Goal: Information Seeking & Learning: Compare options

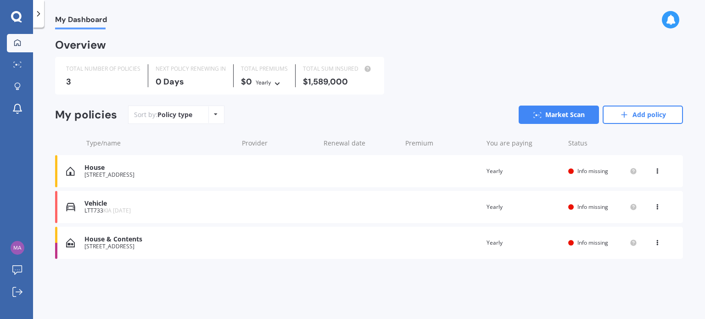
click at [162, 246] on div "[STREET_ADDRESS]" at bounding box center [158, 246] width 149 height 6
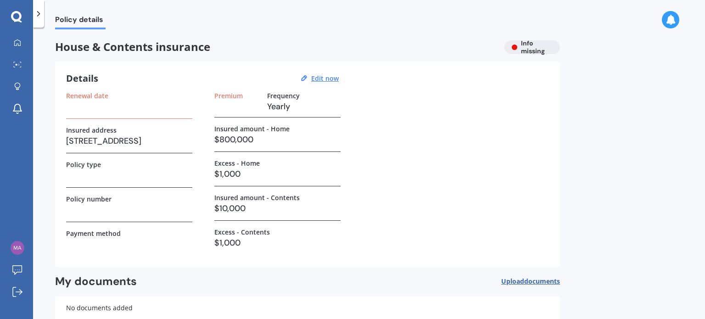
drag, startPoint x: 180, startPoint y: 139, endPoint x: 187, endPoint y: 137, distance: 7.3
click at [181, 139] on h3 "[STREET_ADDRESS]" at bounding box center [129, 141] width 126 height 14
click at [249, 140] on h3 "$800,000" at bounding box center [277, 140] width 126 height 14
click at [266, 141] on h3 "$800,000" at bounding box center [277, 140] width 126 height 14
click at [320, 79] on u "Edit now" at bounding box center [325, 78] width 28 height 9
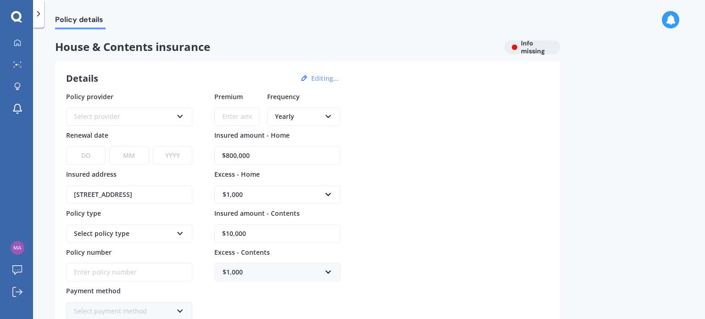
click at [174, 118] on div "Select provider AA AMI AMP ANZ ASB Ando BNZ Co-Operative Bank FMG Initio Kiwiba…" at bounding box center [129, 116] width 126 height 18
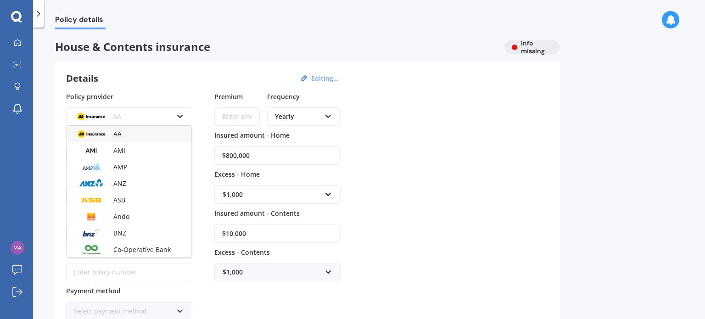
click at [145, 137] on div "AA" at bounding box center [129, 134] width 124 height 17
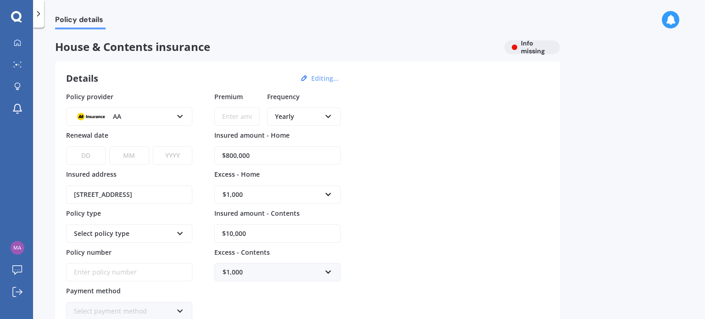
click at [91, 157] on select "DD 01 02 03 04 05 06 07 08 09 10 11 12 13 14 15 16 17 18 19 20 21 22 23 24 25 2…" at bounding box center [85, 155] width 39 height 18
select select "24"
click at [66, 146] on select "DD 01 02 03 04 05 06 07 08 09 10 11 12 13 14 15 16 17 18 19 20 21 22 23 24 25 2…" at bounding box center [85, 155] width 39 height 18
click at [129, 161] on select "MM 01 02 03 04 05 06 07 08 09 10 11 12" at bounding box center [128, 155] width 39 height 18
select select "10"
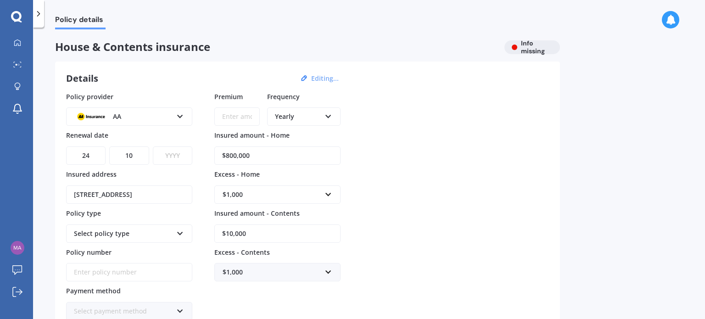
click at [169, 154] on select "YYYY 2027 2026 2025 2024 2023 2022 2021 2020 2019 2018 2017 2016 2015 2014 2013…" at bounding box center [172, 155] width 39 height 18
select select "2025"
click at [153, 146] on select "YYYY 2027 2026 2025 2024 2023 2022 2021 2020 2019 2018 2017 2016 2015 2014 2013…" at bounding box center [172, 155] width 39 height 18
click at [56, 167] on div "Details Editing... Policy provider AA AA AMI AMP ANZ ASB Ando BNZ Co-Operative …" at bounding box center [307, 215] width 505 height 307
drag, startPoint x: 255, startPoint y: 150, endPoint x: 208, endPoint y: 156, distance: 47.2
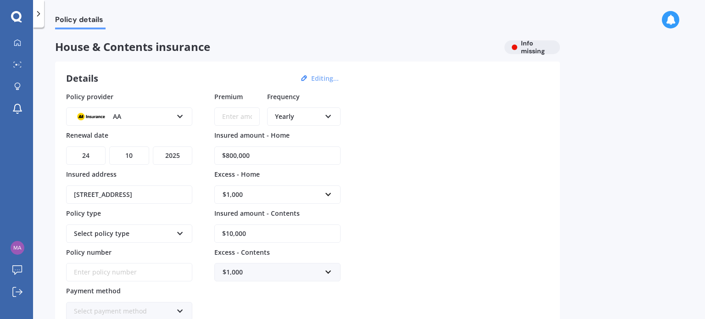
click at [204, 152] on div "Policy provider AA AA AMI AMP ANZ ASB Ando BNZ Co-Operative Bank FMG Initio Kiw…" at bounding box center [307, 206] width 483 height 229
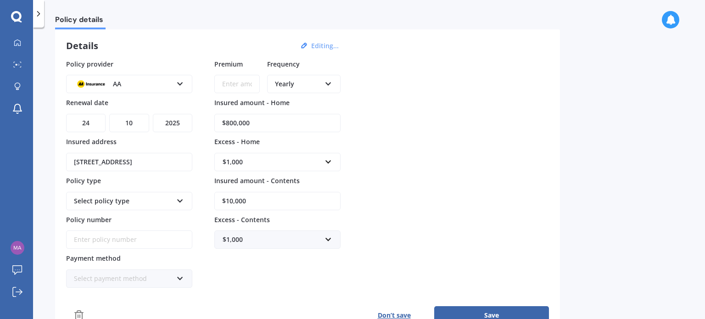
scroll to position [46, 0]
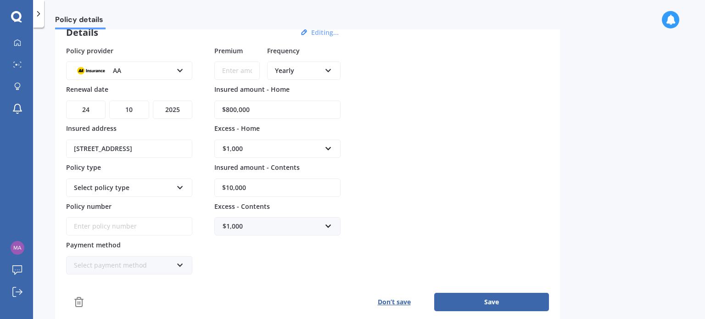
click at [244, 229] on div "$1,000" at bounding box center [272, 226] width 99 height 10
click at [249, 137] on div "$300" at bounding box center [277, 140] width 125 height 17
click at [157, 189] on div "Select policy type" at bounding box center [123, 188] width 99 height 10
click at [147, 211] on div "Home and Contents Insurance Package" at bounding box center [129, 208] width 124 height 23
click at [237, 71] on input "Premium" at bounding box center [236, 71] width 45 height 18
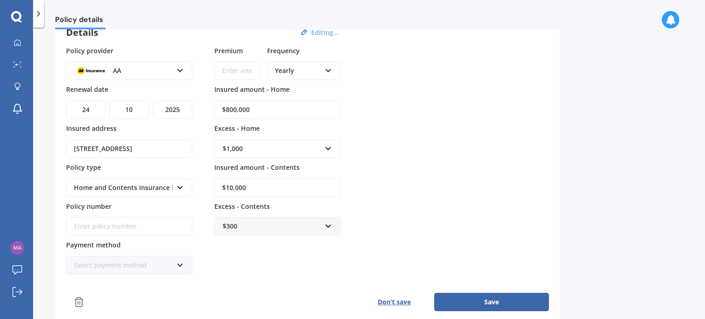
click at [321, 72] on div "Yearly Yearly Six-Monthly Quarterly Monthly Fortnightly Weekly" at bounding box center [303, 71] width 73 height 18
click at [241, 71] on input "Premium" at bounding box center [236, 71] width 45 height 18
drag, startPoint x: 265, startPoint y: 110, endPoint x: 204, endPoint y: 104, distance: 60.9
click at [204, 104] on div "Policy provider AA AA AMI AMP ANZ ASB Ando BNZ Co-Operative Bank FMG Initio Kiw…" at bounding box center [307, 160] width 483 height 229
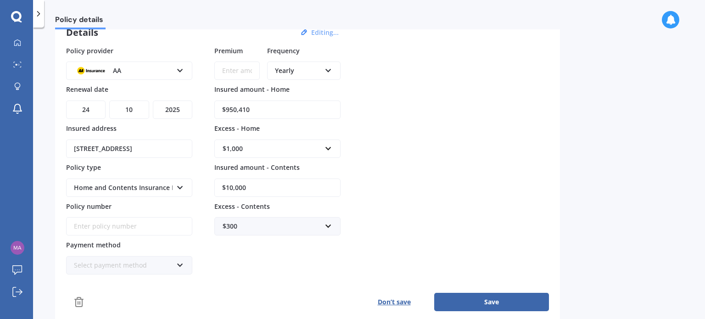
type input "$950,410"
click at [48, 126] on div "Policy details House & Contents insurance Info missing Details Editing... Polic…" at bounding box center [369, 175] width 672 height 292
click at [108, 225] on input "Policy number" at bounding box center [129, 226] width 126 height 18
paste input "AHL021576138"
type input "AHL021576138"
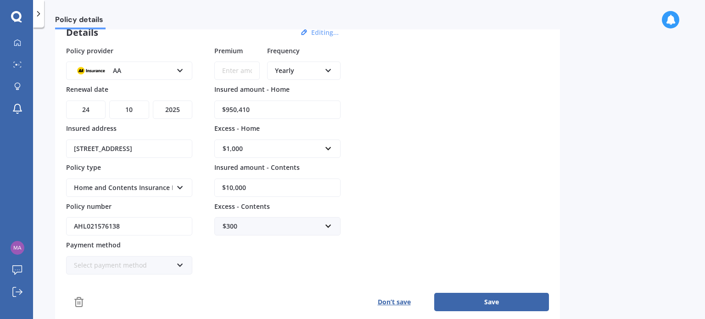
click at [53, 203] on div "Policy details House & Contents insurance Info missing Details Editing... Polic…" at bounding box center [369, 175] width 672 height 292
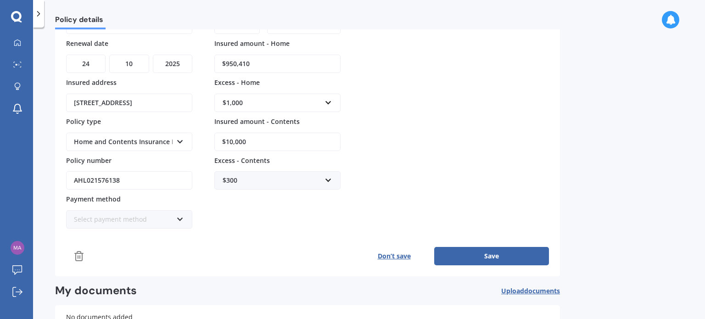
scroll to position [138, 0]
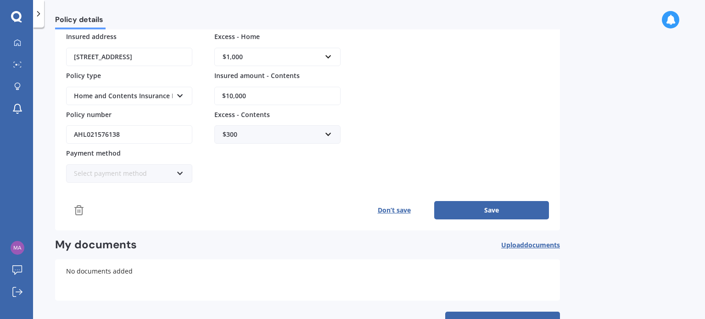
click at [134, 174] on div "Select payment method" at bounding box center [123, 173] width 99 height 10
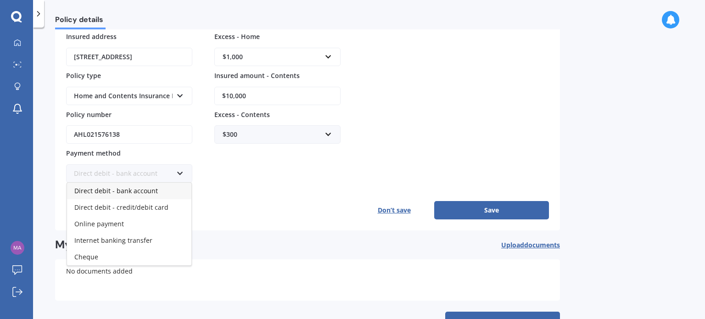
click at [162, 188] on div "Direct debit - bank account" at bounding box center [129, 191] width 124 height 17
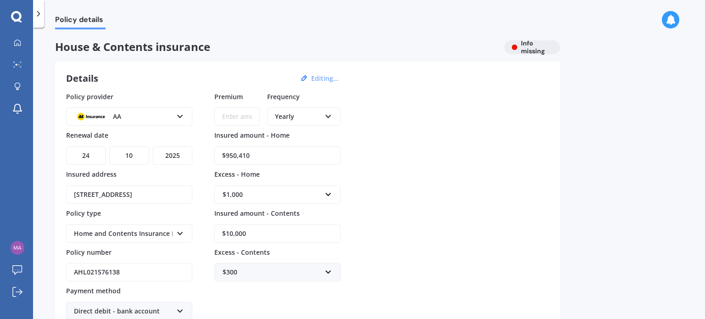
scroll to position [46, 0]
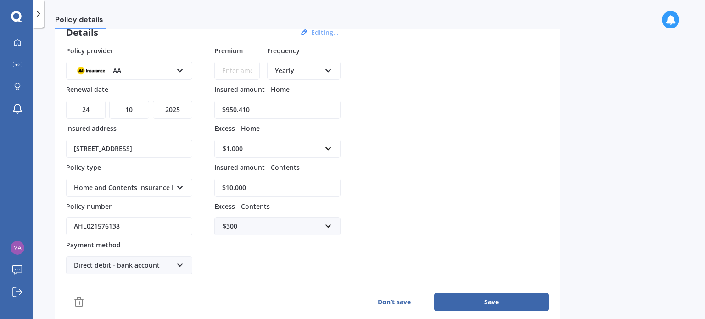
click at [493, 306] on button "Save" at bounding box center [491, 302] width 115 height 18
click at [272, 192] on input "$10,000" at bounding box center [277, 188] width 126 height 18
drag, startPoint x: 230, startPoint y: 191, endPoint x: 205, endPoint y: 186, distance: 24.8
click at [202, 191] on div "Policy provider AA AA AMI AMP ANZ ASB Ando BNZ Co-Operative Bank FMG Initio Kiw…" at bounding box center [307, 160] width 483 height 229
type input "$10,430"
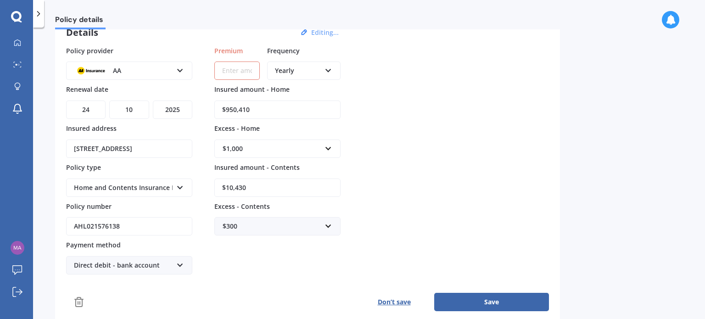
click at [205, 185] on div "Policy provider AA AA AMI AMP ANZ ASB Ando BNZ Co-Operative Bank FMG Initio Kiw…" at bounding box center [307, 160] width 483 height 229
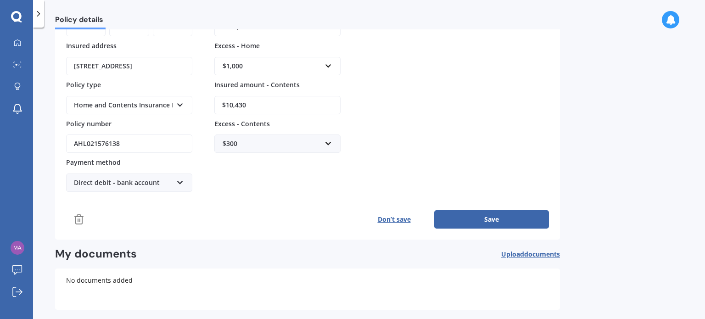
scroll to position [138, 0]
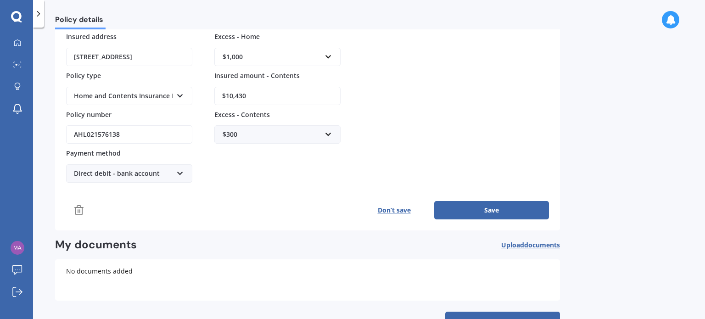
click at [484, 206] on button "Save" at bounding box center [491, 210] width 115 height 18
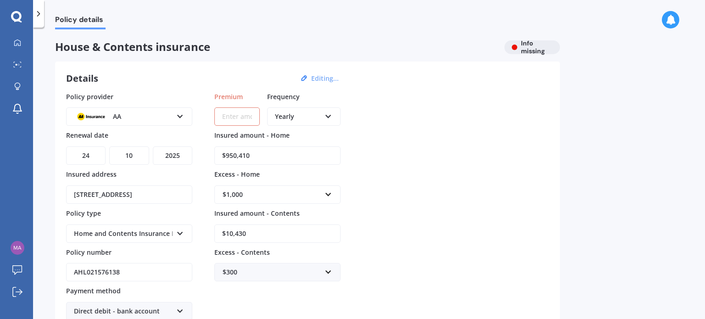
click at [232, 118] on input "Premium" at bounding box center [236, 116] width 45 height 18
click at [396, 134] on div "Policy provider AA AA AMI AMP ANZ ASB Ando BNZ Co-Operative Bank FMG Initio Kiw…" at bounding box center [307, 206] width 483 height 229
click at [184, 158] on select "YYYY 2027 2026 2025 2024 2023 2022 2021 2020 2019 2018 2017 2016 2015 2014 2013…" at bounding box center [172, 155] width 39 height 18
click at [231, 120] on input "Premium" at bounding box center [236, 116] width 45 height 18
click at [191, 86] on div "Details Editing... Policy provider AA AA AMI AMP ANZ ASB Ando BNZ Co-Operative …" at bounding box center [307, 215] width 505 height 307
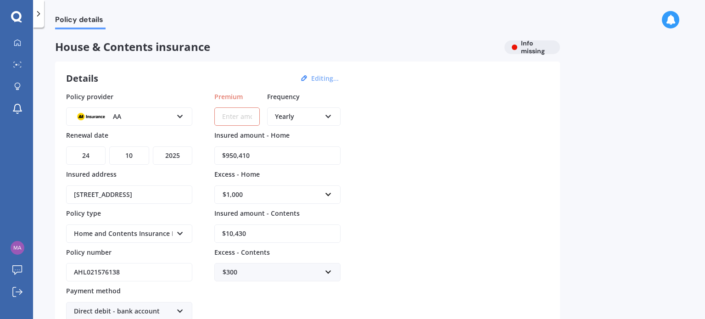
click at [417, 157] on div "Policy provider AA AA AMI AMP ANZ ASB Ando BNZ Co-Operative Bank FMG Initio Kiw…" at bounding box center [307, 206] width 483 height 229
click at [248, 117] on input "Premium" at bounding box center [236, 116] width 45 height 18
click at [276, 155] on input "$950,410" at bounding box center [277, 155] width 126 height 18
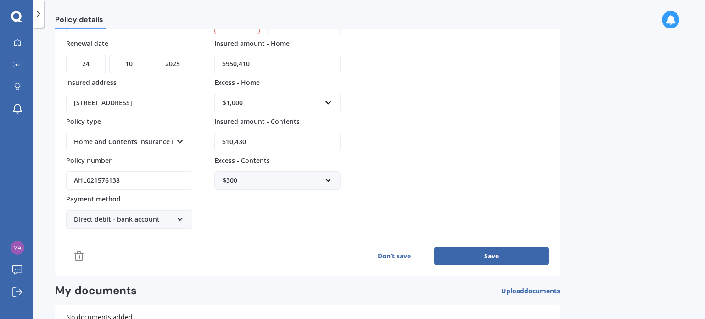
click at [486, 261] on button "Save" at bounding box center [491, 256] width 115 height 18
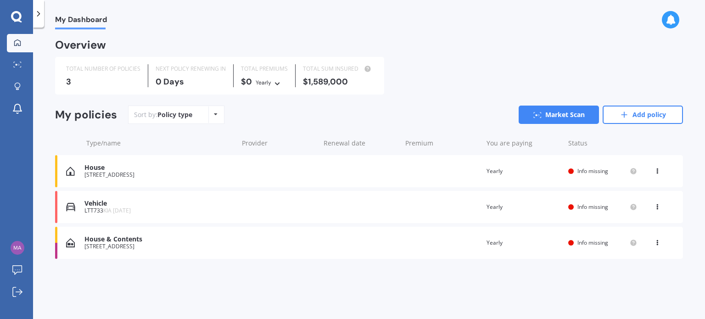
click at [663, 244] on div "View option View policy Delete" at bounding box center [659, 242] width 28 height 9
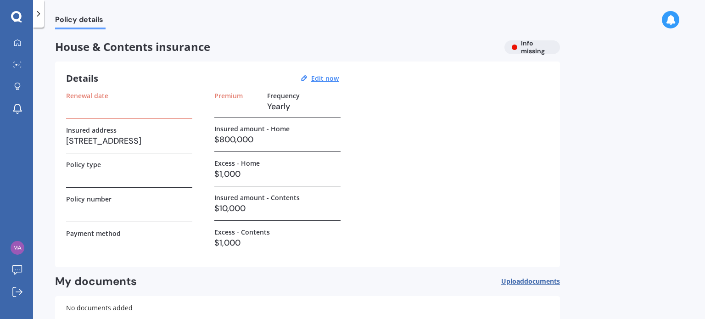
click at [264, 133] on h3 "$800,000" at bounding box center [277, 140] width 126 height 14
click at [320, 79] on u "Edit now" at bounding box center [325, 78] width 28 height 9
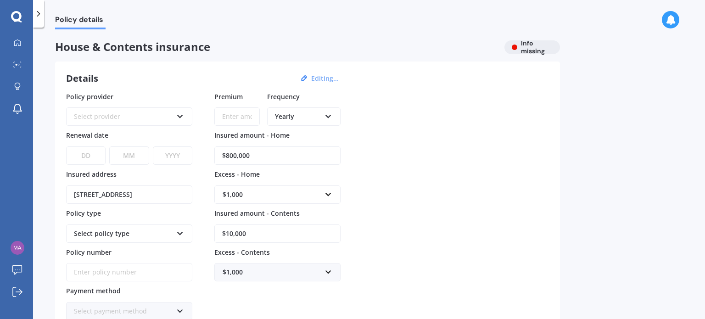
drag, startPoint x: 275, startPoint y: 158, endPoint x: 208, endPoint y: 156, distance: 67.5
click at [208, 156] on div "Policy provider Select provider AA AMI AMP ANZ ASB Ando BNZ Co-Operative Bank F…" at bounding box center [307, 206] width 483 height 229
type input "$950,000"
click at [261, 200] on input "text" at bounding box center [274, 194] width 118 height 17
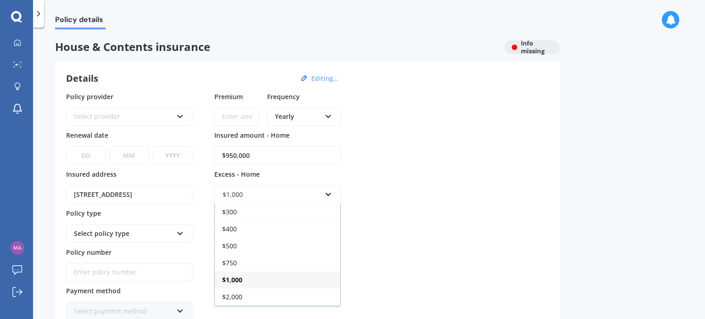
click at [258, 277] on div "$1,000" at bounding box center [277, 279] width 125 height 17
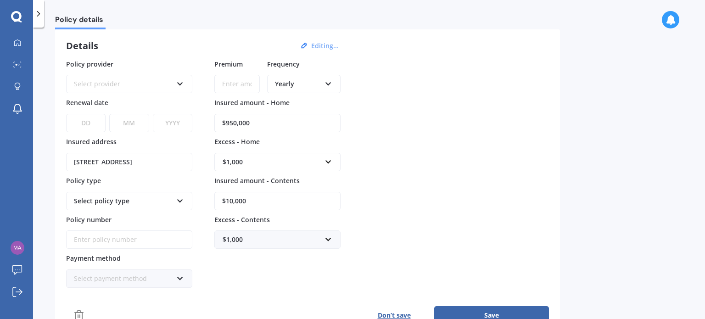
scroll to position [46, 0]
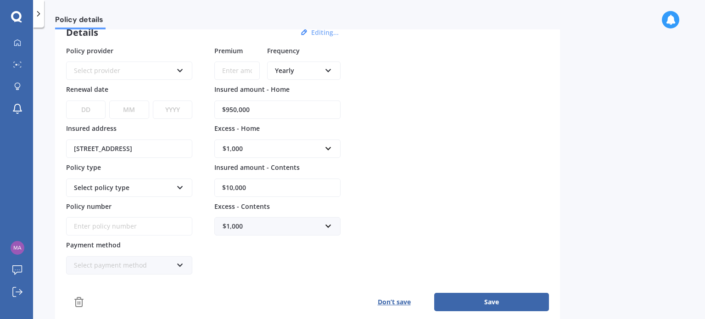
click at [283, 229] on div "$1,000" at bounding box center [272, 226] width 99 height 10
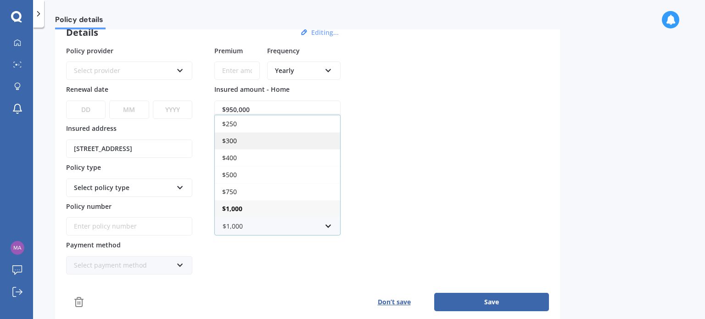
click at [253, 138] on div "$300" at bounding box center [277, 140] width 125 height 17
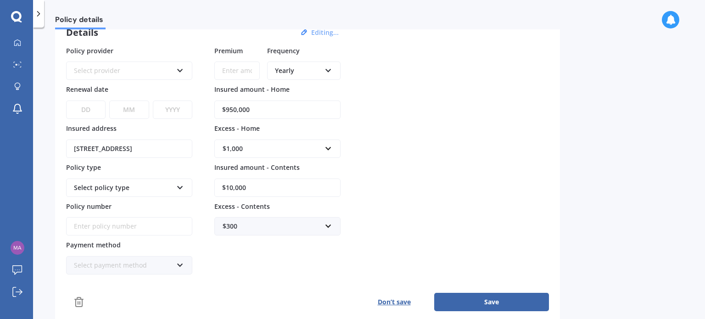
click at [184, 189] on div "Select policy type" at bounding box center [129, 188] width 126 height 18
click at [178, 189] on icon at bounding box center [180, 186] width 8 height 6
click at [126, 189] on div "Select policy type" at bounding box center [123, 188] width 99 height 10
click at [111, 183] on div "Select policy type" at bounding box center [123, 188] width 99 height 10
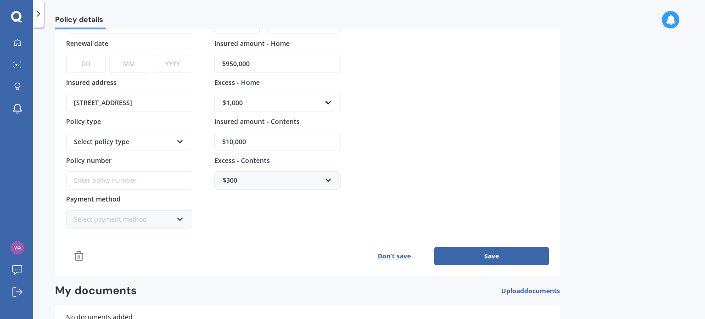
scroll to position [0, 0]
click at [483, 258] on button "Save" at bounding box center [491, 256] width 115 height 18
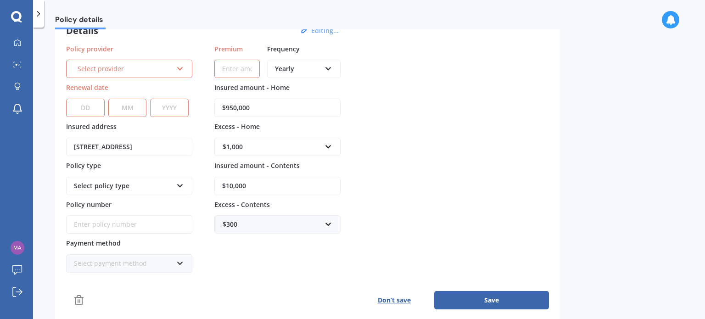
scroll to position [32, 0]
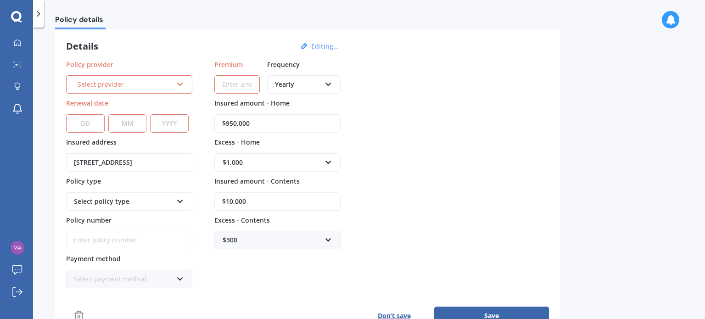
click at [156, 85] on div "Select provider" at bounding box center [125, 84] width 95 height 10
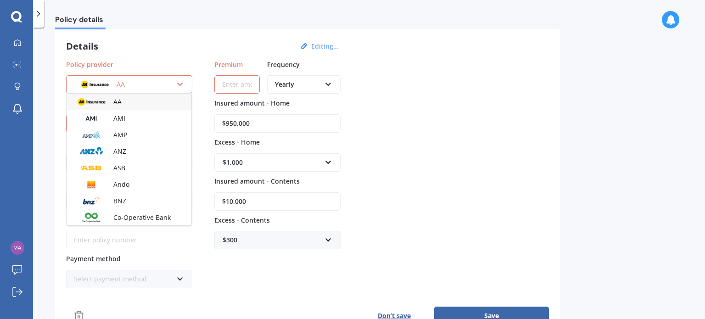
click at [146, 103] on div "AA" at bounding box center [129, 102] width 124 height 17
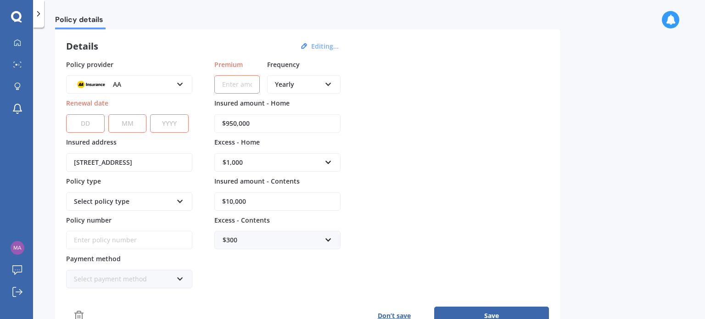
click at [96, 124] on select "DD 01 02 03 04 05 06 07 08 09 10 11 12 13 14 15 16 17 18 19 20 21 22 23 24 25 2…" at bounding box center [85, 123] width 39 height 18
select select "24"
click at [139, 118] on select "MM 01 02 03 04 05 06 07 08 09 10 11 12" at bounding box center [127, 123] width 39 height 18
select select "10"
click at [171, 124] on select "YYYY 2027 2026 2025 2024 2023 2022 2021 2020 2019 2018 2017 2016 2015 2014 2013…" at bounding box center [169, 123] width 39 height 18
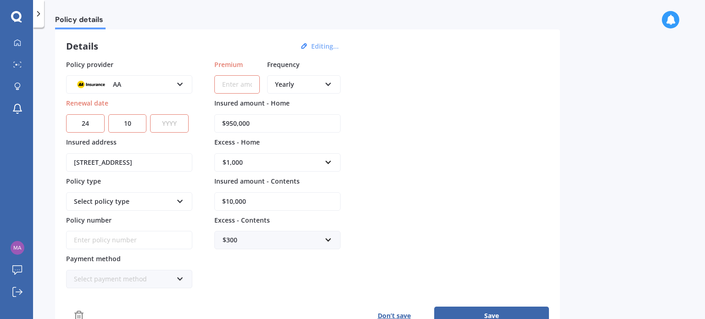
select select "2025"
click at [152, 114] on select "YYYY 2027 2026 2025 2024 2023 2022 2021 2020 2019 2018 2017 2016 2015 2014 2013…" at bounding box center [169, 123] width 39 height 18
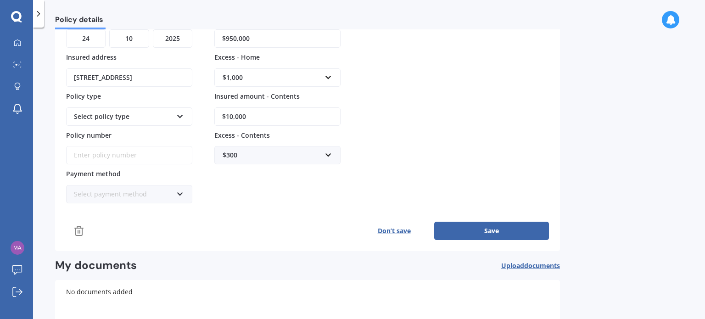
scroll to position [124, 0]
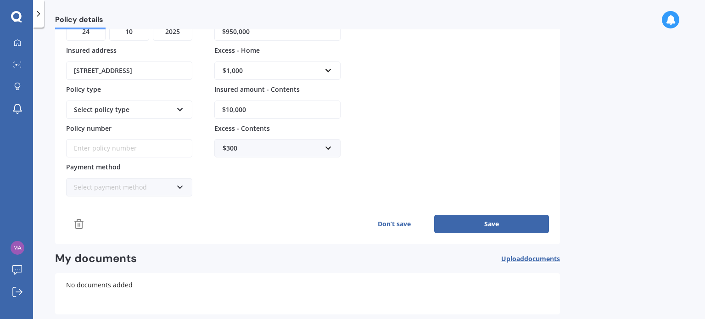
click at [496, 228] on button "Save" at bounding box center [491, 224] width 115 height 18
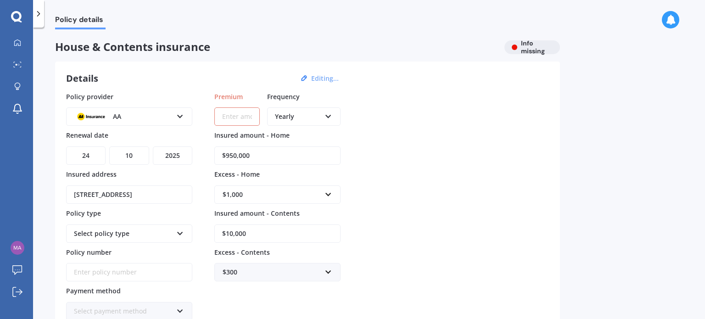
click at [237, 124] on input "Premium" at bounding box center [236, 116] width 45 height 18
type input "$1,000.00"
drag, startPoint x: 256, startPoint y: 113, endPoint x: 220, endPoint y: 117, distance: 36.0
click at [220, 117] on input "$1,000.00" at bounding box center [236, 116] width 45 height 18
click at [257, 113] on input "Premium" at bounding box center [236, 116] width 45 height 18
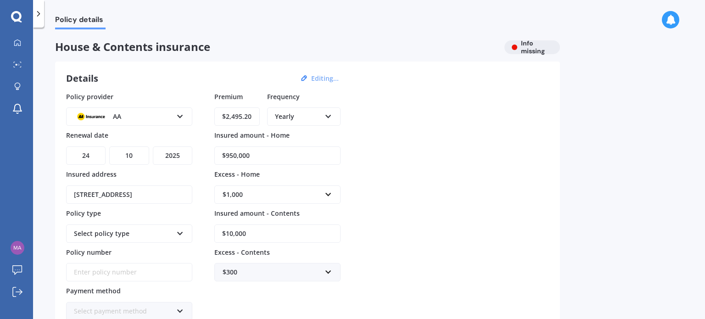
type input "$2,495.20"
click at [56, 201] on div "Details Editing... Policy provider AA AA AMI AMP ANZ ASB Ando BNZ Co-Operative …" at bounding box center [307, 215] width 505 height 307
click at [138, 229] on div "Select policy type" at bounding box center [123, 234] width 99 height 10
click at [135, 255] on div "Home and Contents Insurance Package" at bounding box center [129, 254] width 124 height 23
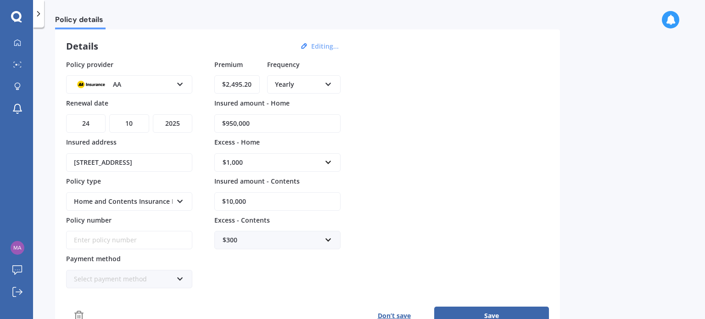
scroll to position [46, 0]
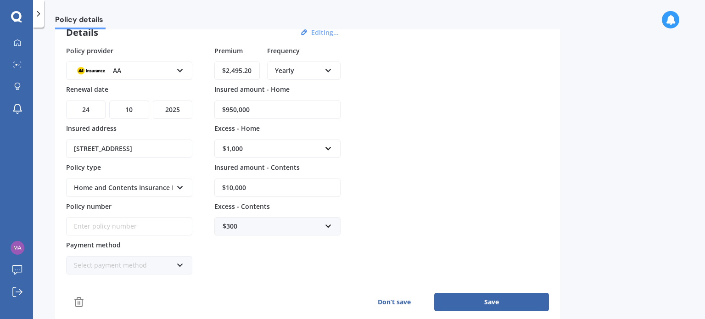
click at [121, 226] on input "Policy number" at bounding box center [129, 226] width 126 height 18
type input "AHL021576138"
click at [253, 180] on input "$10,000" at bounding box center [277, 188] width 126 height 18
click at [255, 188] on input "$10,000" at bounding box center [277, 188] width 126 height 18
click at [258, 185] on input "$10,000" at bounding box center [277, 188] width 126 height 18
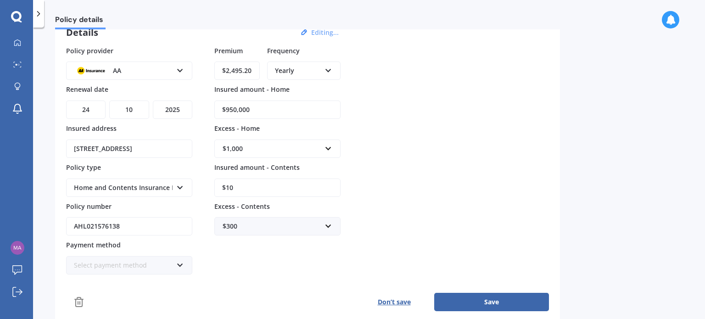
type input "$1"
click at [262, 185] on input "Insured amount - Contents" at bounding box center [277, 188] width 126 height 18
type input "$10,000"
click at [261, 107] on input "$950,000" at bounding box center [277, 110] width 126 height 18
drag, startPoint x: 258, startPoint y: 110, endPoint x: 199, endPoint y: 102, distance: 59.2
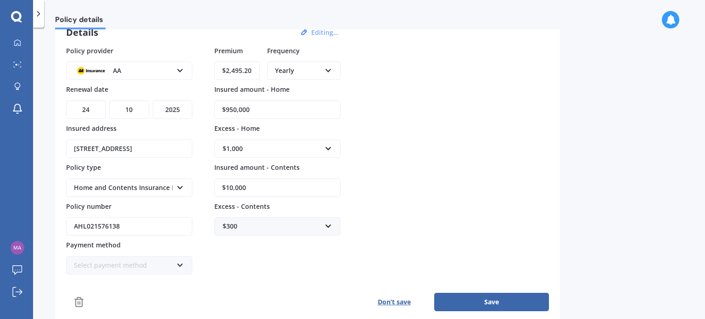
click at [199, 102] on div "Policy provider AA AA AMI AMP ANZ ASB Ando BNZ Co-Operative Bank FMG Initio Kiw…" at bounding box center [307, 160] width 483 height 229
type input "$950,410"
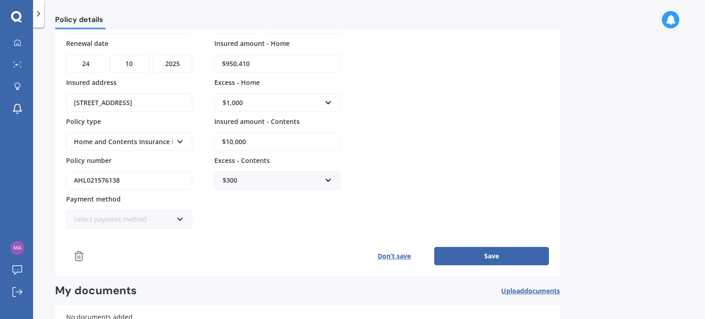
scroll to position [138, 0]
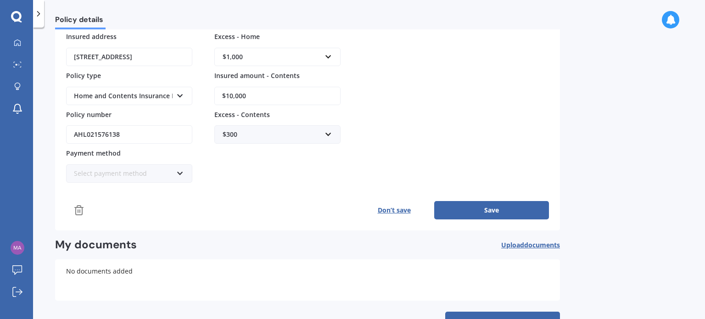
click at [170, 165] on div "Select payment method Direct debit - bank account Direct debit - credit/debit c…" at bounding box center [129, 173] width 126 height 18
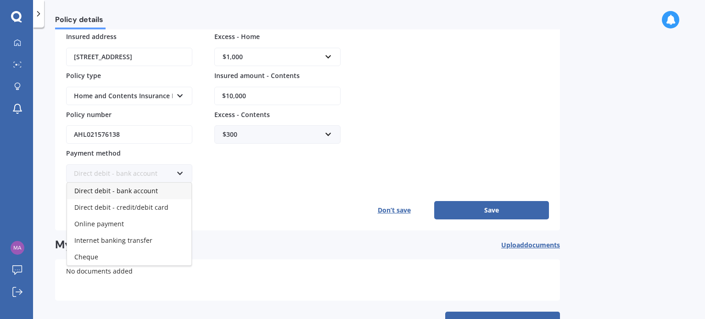
click at [159, 188] on div "Direct debit - bank account" at bounding box center [129, 191] width 124 height 17
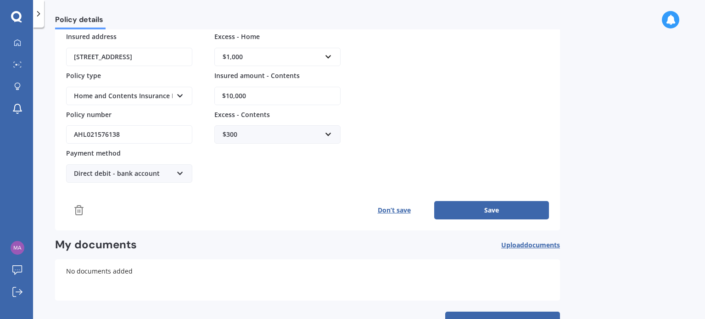
click at [488, 210] on button "Save" at bounding box center [491, 210] width 115 height 18
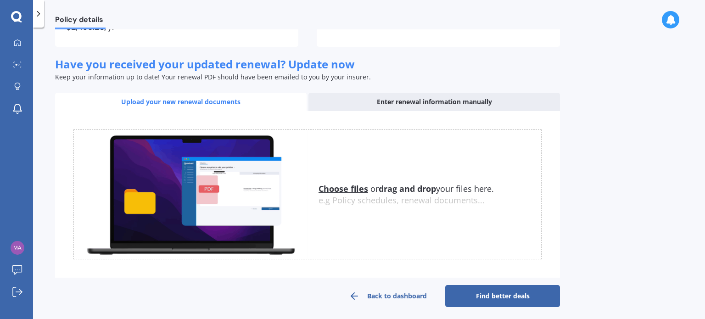
scroll to position [294, 0]
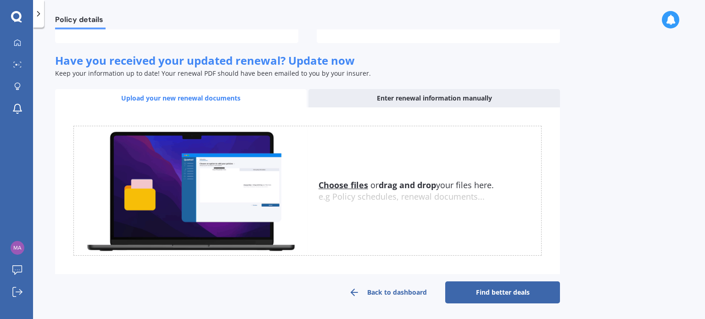
click at [528, 296] on link "Find better deals" at bounding box center [502, 292] width 115 height 22
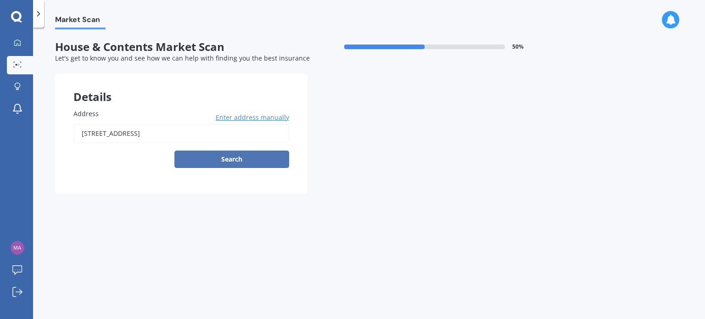
click at [231, 157] on button "Search" at bounding box center [231, 159] width 115 height 17
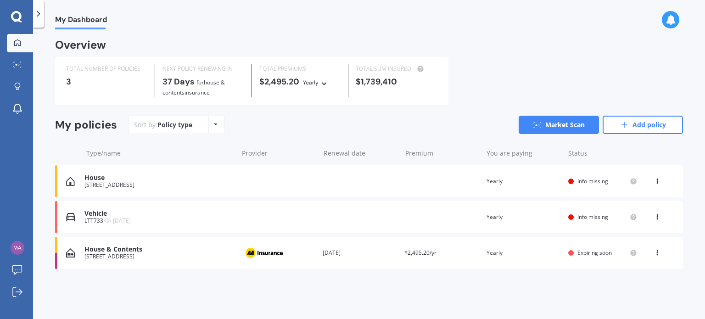
click at [153, 255] on div "3/83 Meadowbank Road, Meadowbank, Auckland 1072" at bounding box center [158, 256] width 149 height 6
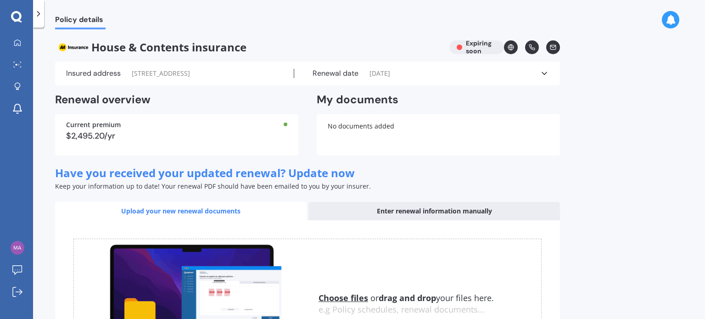
click at [132, 78] on span "3/83 Meadowbank Road, Meadowbank, Auckland 1072" at bounding box center [161, 73] width 58 height 9
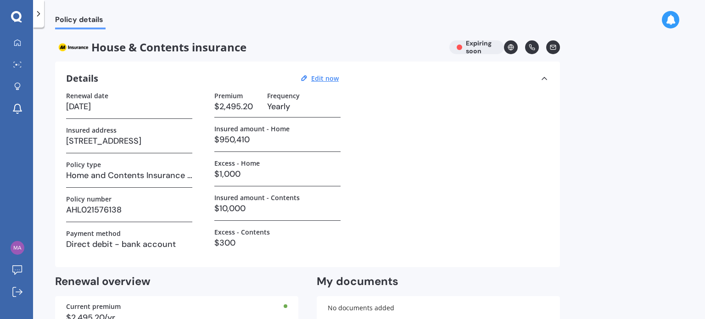
click at [323, 83] on div "Details Edit now" at bounding box center [203, 79] width 275 height 12
click at [323, 80] on u "Edit now" at bounding box center [325, 78] width 28 height 9
select select "24"
select select "10"
select select "2025"
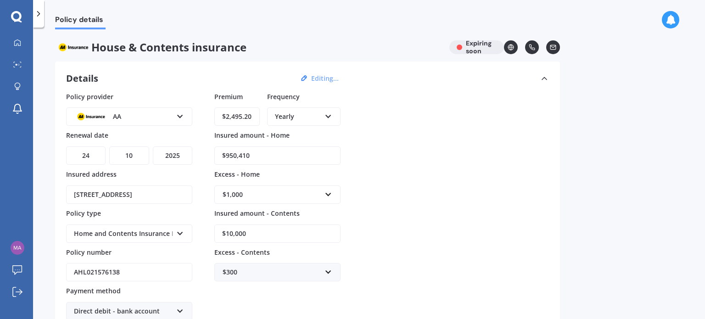
scroll to position [0, 57]
drag, startPoint x: 76, startPoint y: 192, endPoint x: 220, endPoint y: 194, distance: 144.2
click at [220, 194] on div "Policy provider AA AA AMI AMP ANZ ASB Ando BNZ Co-Operative Bank FMG Initio Kiw…" at bounding box center [307, 206] width 483 height 229
type input "3"
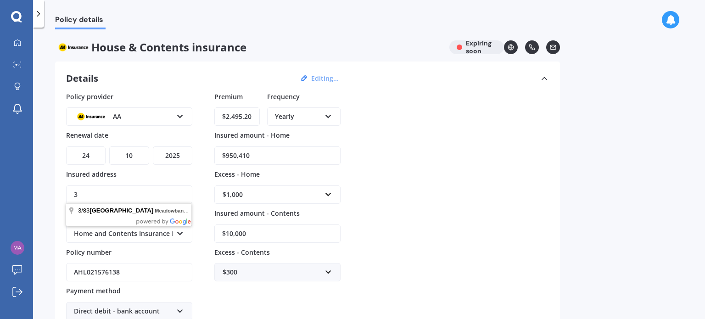
scroll to position [0, 0]
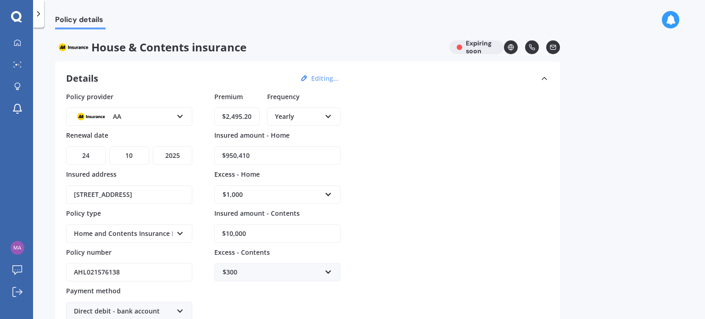
type input "38 Venus Street, Georgetown, Invercargill 9812"
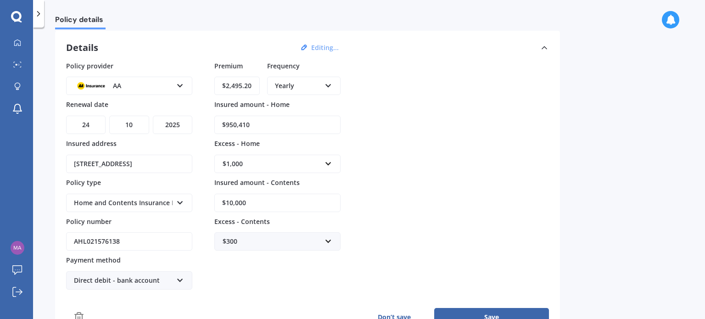
scroll to position [46, 0]
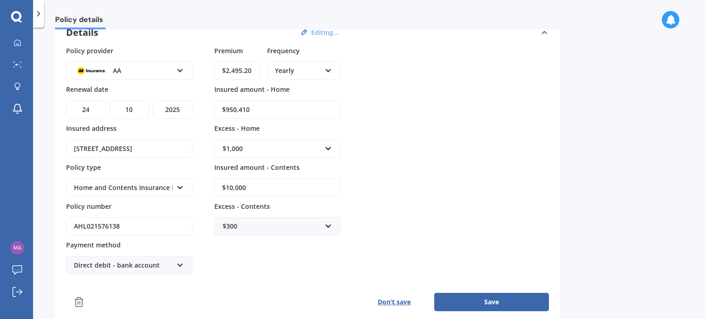
drag, startPoint x: 253, startPoint y: 69, endPoint x: 214, endPoint y: 73, distance: 38.7
click at [214, 73] on input "$2,495.20" at bounding box center [236, 71] width 45 height 18
type input "$2,438.13"
click at [365, 125] on div "Policy provider AA AA AMI AMP ANZ ASB Ando BNZ Co-Operative Bank FMG Initio Kiw…" at bounding box center [307, 160] width 483 height 229
drag, startPoint x: 475, startPoint y: 301, endPoint x: 259, endPoint y: 218, distance: 231.2
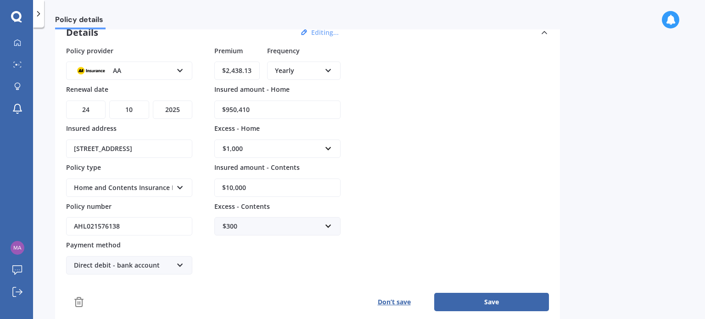
click at [284, 258] on div "Policy provider AA AA AMI AMP ANZ ASB Ando BNZ Co-Operative Bank FMG Initio Kiw…" at bounding box center [307, 179] width 483 height 266
drag, startPoint x: 255, startPoint y: 185, endPoint x: 207, endPoint y: 185, distance: 47.8
click at [207, 185] on div "Policy provider AA AA AMI AMP ANZ ASB Ando BNZ Co-Operative Bank FMG Initio Kiw…" at bounding box center [307, 160] width 483 height 229
type input "$10,410"
click at [274, 258] on div "Premium $2,438.13 Frequency Yearly Yearly Six-Monthly Quarterly Monthly Fortnig…" at bounding box center [277, 160] width 126 height 229
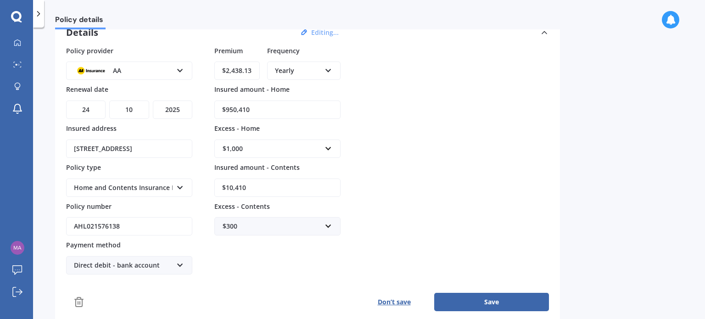
click at [493, 307] on button "Save" at bounding box center [491, 302] width 115 height 18
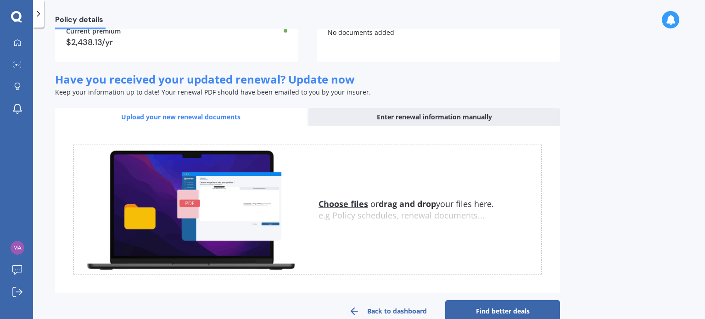
scroll to position [294, 0]
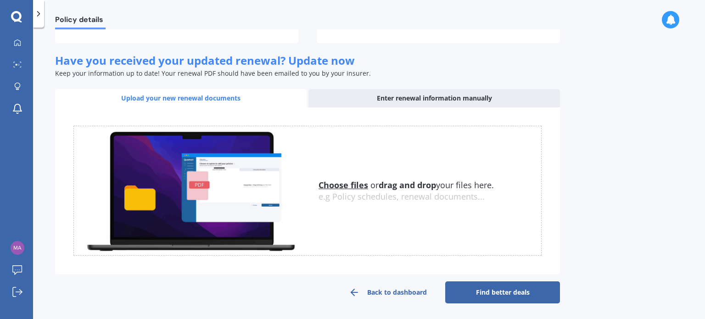
click at [510, 294] on link "Find better deals" at bounding box center [502, 292] width 115 height 22
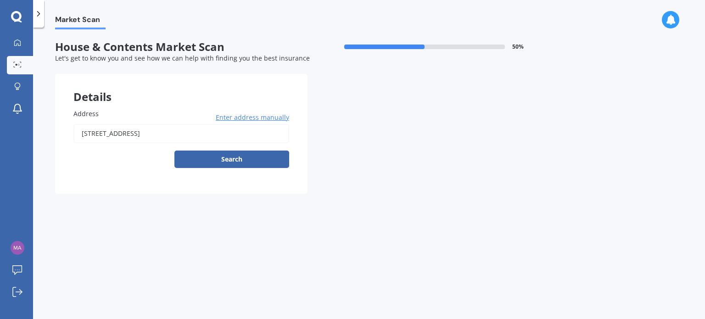
click at [243, 160] on button "Search" at bounding box center [231, 159] width 115 height 17
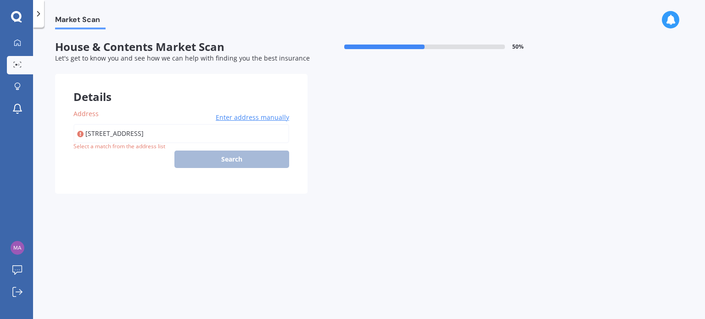
type input "38 Venus Street, Georgetown, Invercargill 9812"
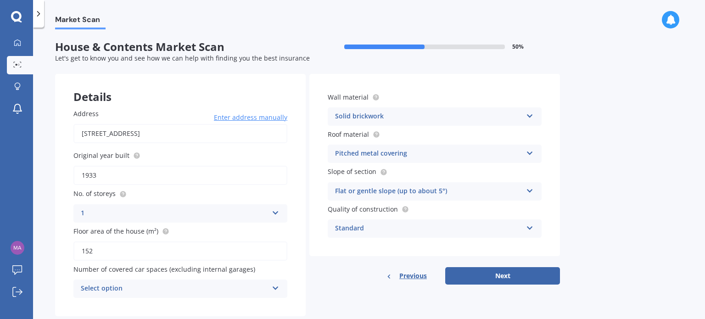
click at [531, 113] on icon at bounding box center [530, 114] width 8 height 6
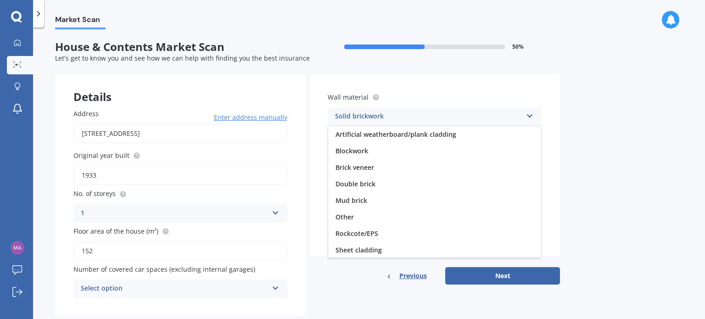
scroll to position [17, 0]
click at [531, 113] on icon at bounding box center [530, 114] width 8 height 6
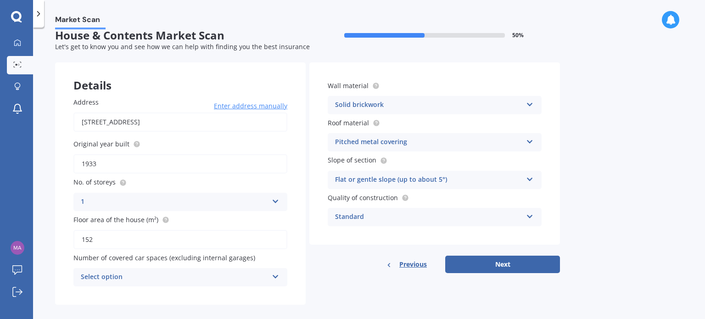
scroll to position [20, 0]
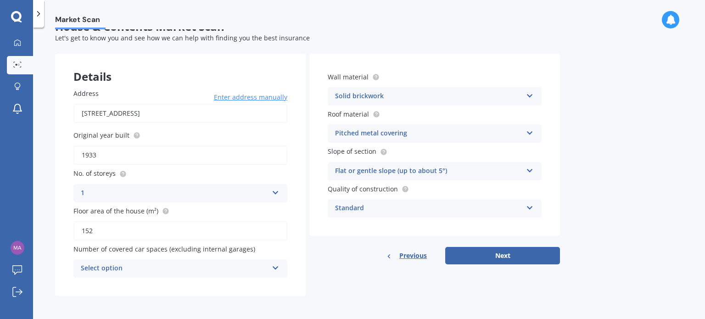
drag, startPoint x: 114, startPoint y: 236, endPoint x: 77, endPoint y: 240, distance: 37.0
click at [77, 240] on div "Address 38 Venus Street, Georgetown, Invercargill 9812 Enter address manually S…" at bounding box center [180, 183] width 251 height 226
type input "164"
click at [53, 214] on div "Market Scan House & Contents Market Scan 50 % Let's get to know you and see how…" at bounding box center [369, 175] width 672 height 292
click at [126, 268] on div "Select option" at bounding box center [174, 268] width 187 height 11
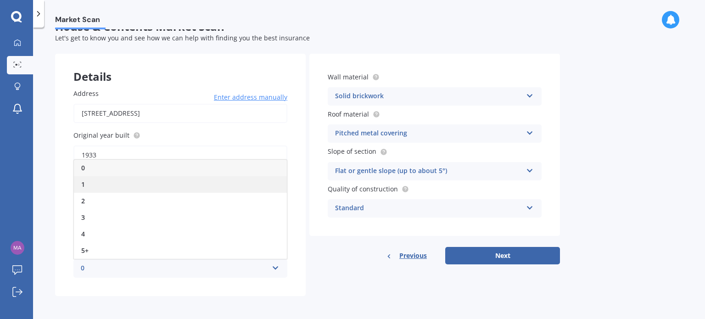
click at [108, 183] on div "1" at bounding box center [180, 184] width 213 height 17
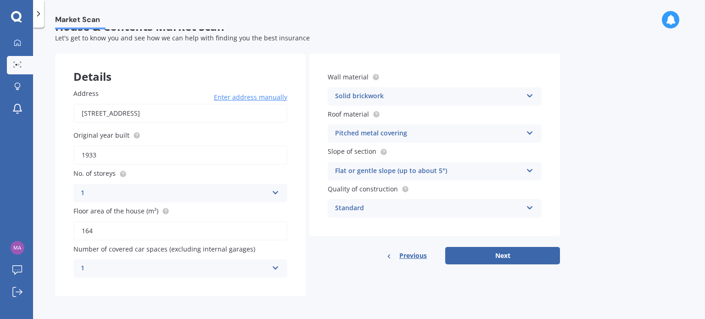
click at [152, 270] on div "1" at bounding box center [174, 268] width 187 height 11
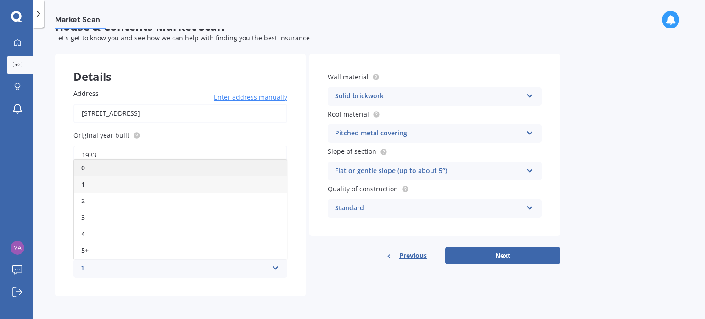
click at [119, 170] on div "0" at bounding box center [180, 168] width 213 height 17
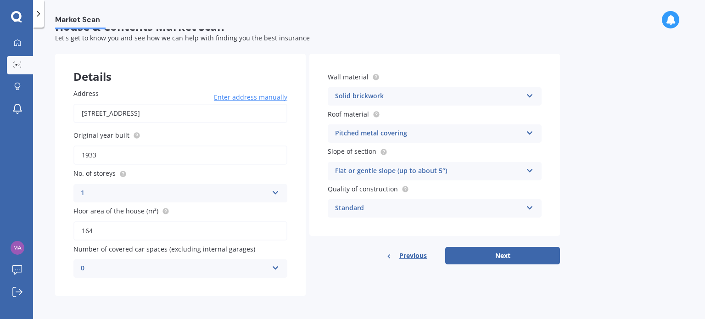
click at [531, 95] on icon at bounding box center [530, 94] width 8 height 6
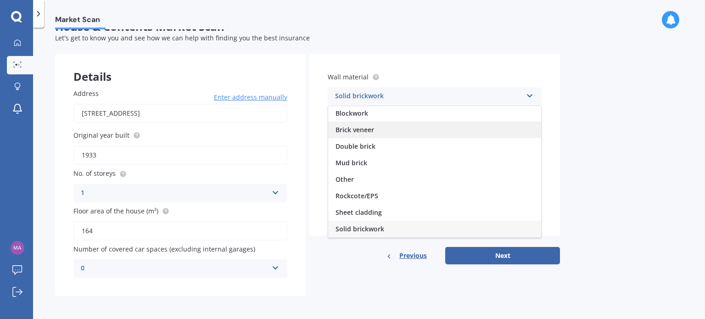
click at [453, 126] on div "Brick veneer" at bounding box center [434, 130] width 213 height 17
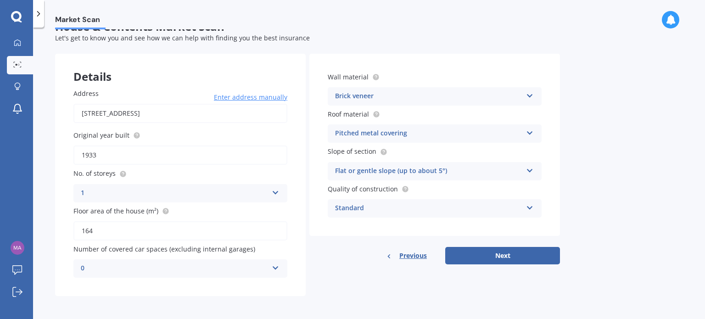
click at [475, 137] on div "Pitched metal covering" at bounding box center [428, 133] width 187 height 11
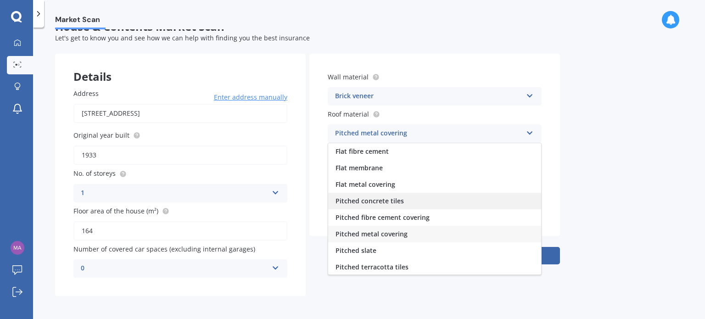
scroll to position [34, 0]
click at [425, 199] on div "Pitched metal covering" at bounding box center [434, 200] width 213 height 17
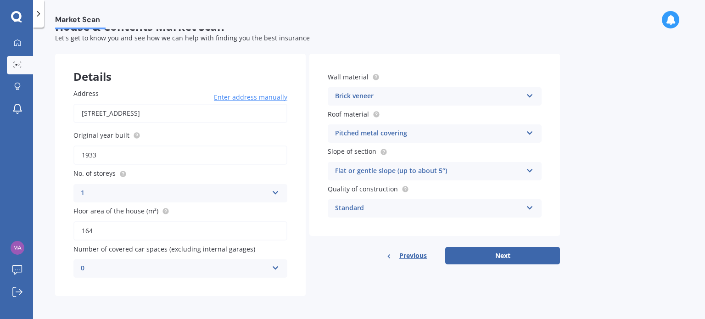
click at [529, 167] on icon at bounding box center [530, 169] width 8 height 6
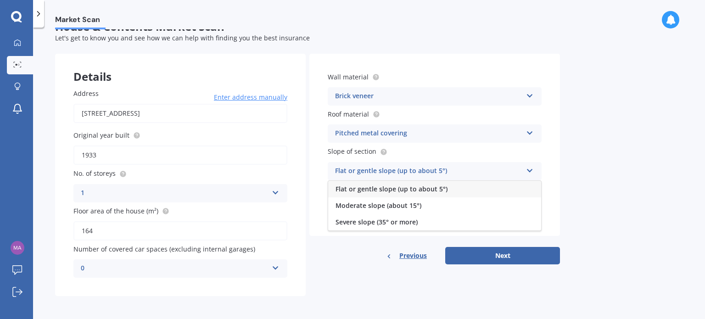
click at [529, 167] on icon at bounding box center [530, 169] width 8 height 6
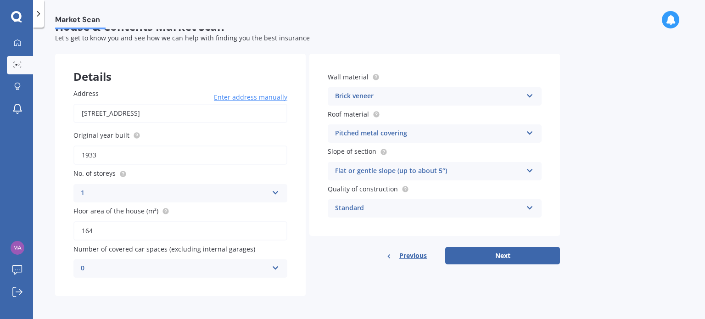
click at [528, 202] on div "Standard Standard High Prestige" at bounding box center [435, 208] width 214 height 18
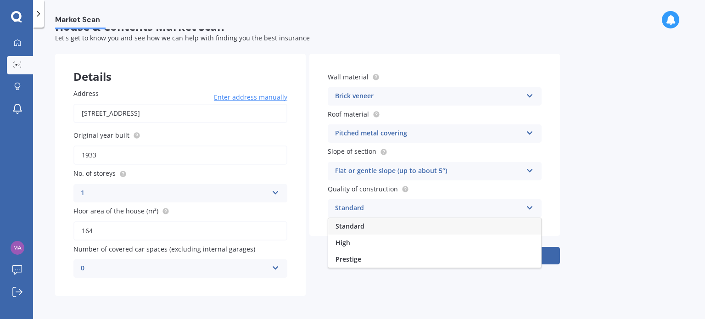
click at [512, 225] on div "Standard" at bounding box center [434, 226] width 213 height 17
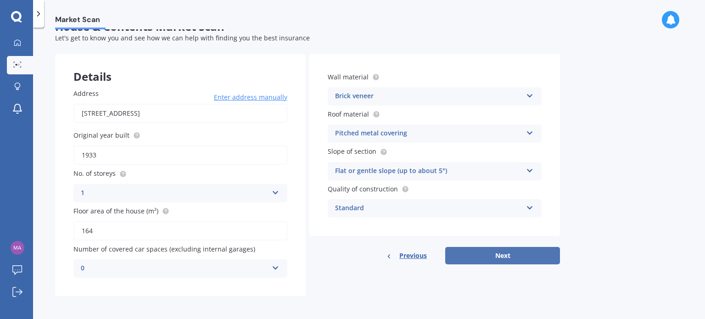
click at [490, 260] on button "Next" at bounding box center [502, 255] width 115 height 17
select select "06"
select select "04"
select select "1978"
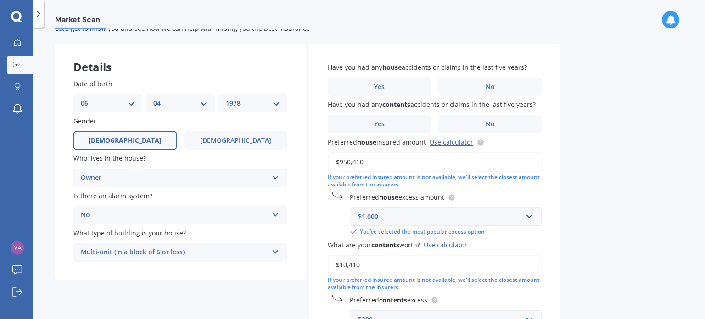
scroll to position [46, 0]
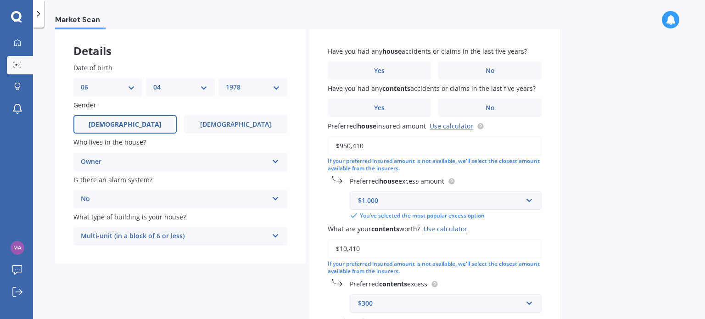
click at [150, 241] on div "Multi-unit (in a block of 6 or less)" at bounding box center [174, 236] width 187 height 11
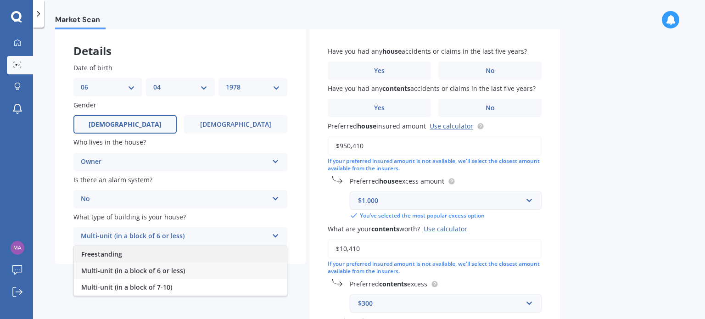
click at [149, 253] on div "Freestanding" at bounding box center [180, 254] width 213 height 17
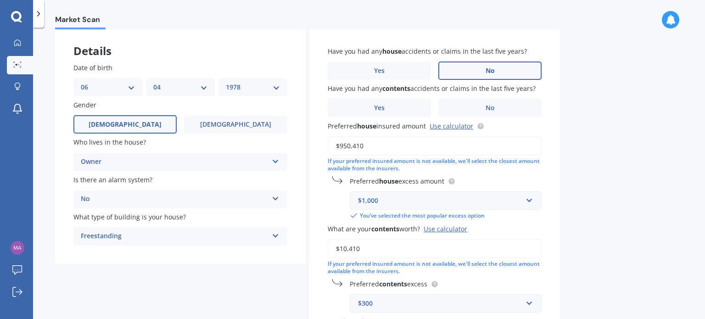
click at [481, 67] on label "No" at bounding box center [489, 71] width 103 height 18
click at [0, 0] on input "No" at bounding box center [0, 0] width 0 height 0
click at [498, 111] on label "No" at bounding box center [489, 108] width 103 height 18
click at [0, 0] on input "No" at bounding box center [0, 0] width 0 height 0
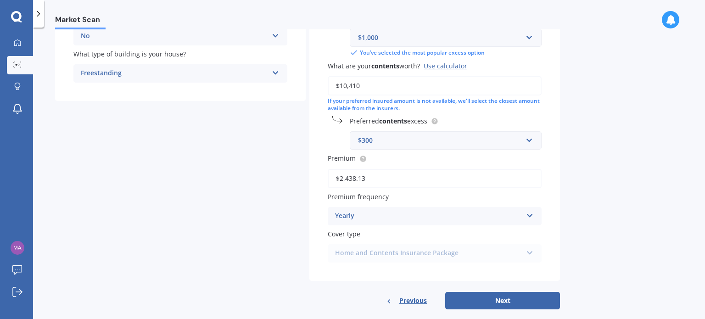
scroll to position [223, 0]
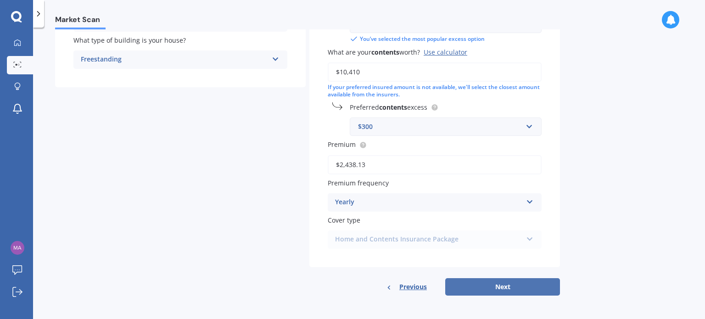
click at [503, 282] on button "Next" at bounding box center [502, 286] width 115 height 17
select select "06"
select select "04"
select select "1978"
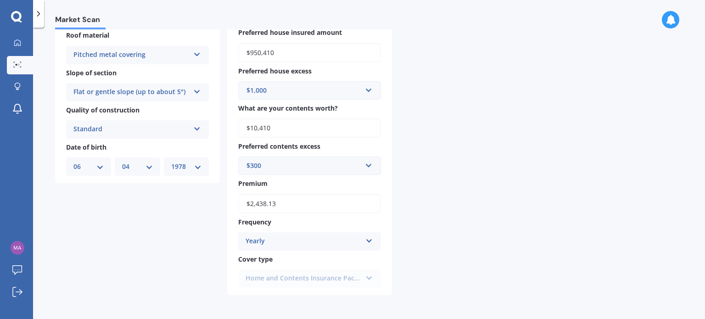
scroll to position [0, 0]
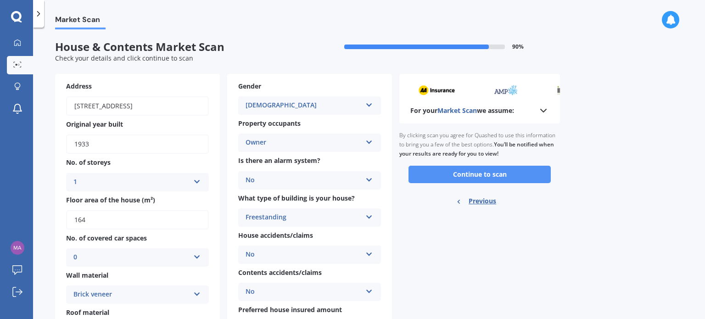
click at [493, 174] on button "Continue to scan" at bounding box center [480, 174] width 142 height 17
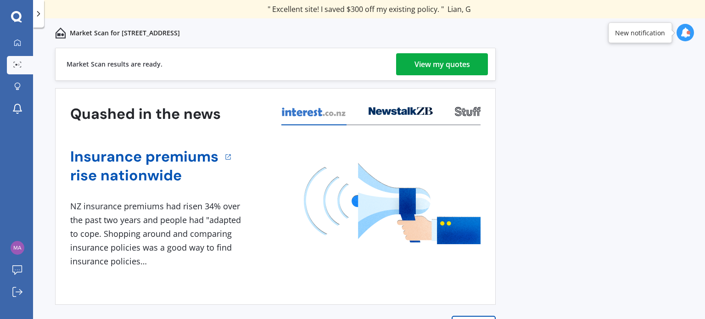
click at [432, 62] on div "View my quotes" at bounding box center [443, 64] width 56 height 22
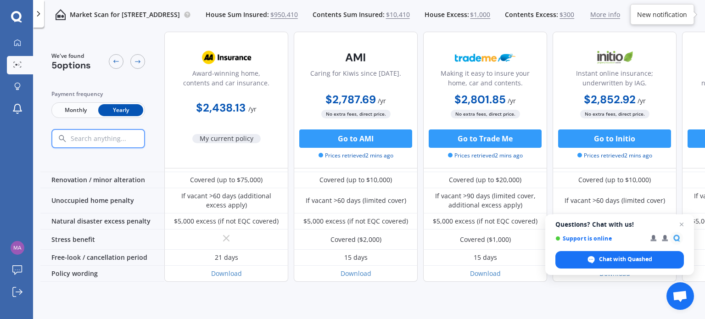
scroll to position [398, 0]
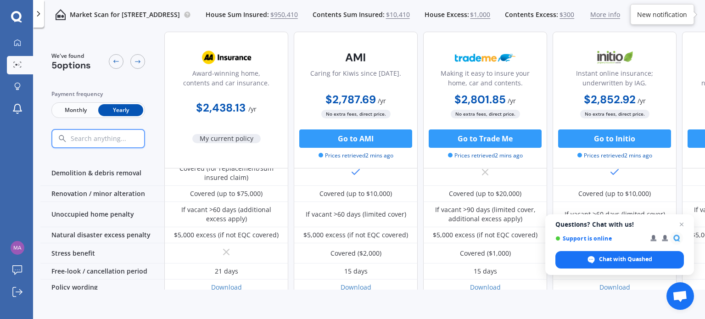
click at [76, 108] on span "Monthly" at bounding box center [75, 110] width 45 height 12
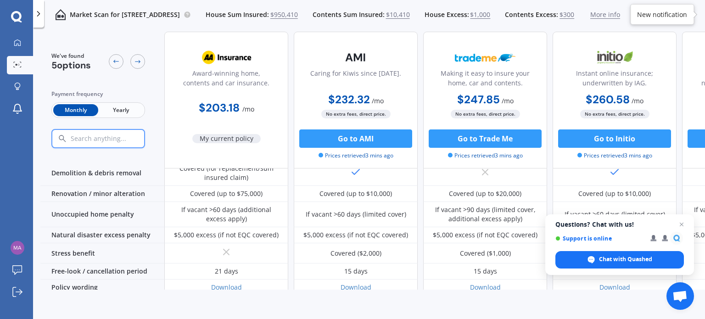
click at [119, 110] on span "Yearly" at bounding box center [120, 110] width 45 height 12
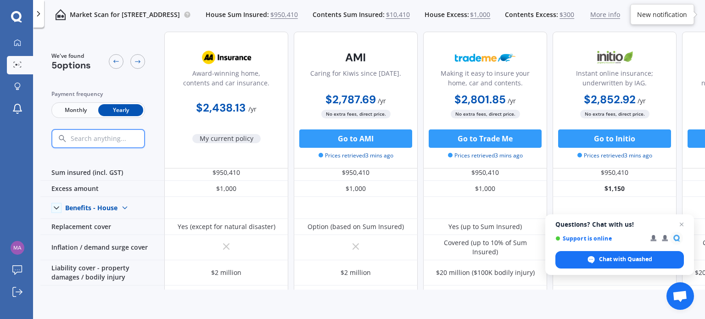
scroll to position [0, 0]
